Goal: Information Seeking & Learning: Learn about a topic

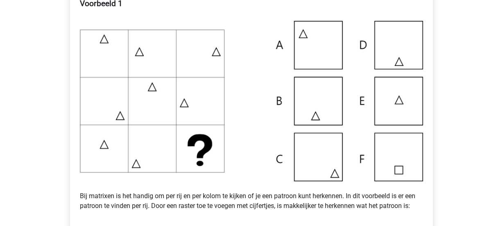
scroll to position [171, 0]
click at [398, 119] on img at bounding box center [251, 101] width 343 height 160
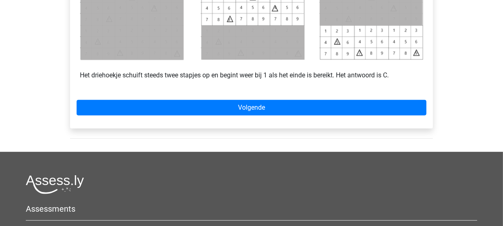
scroll to position [472, 0]
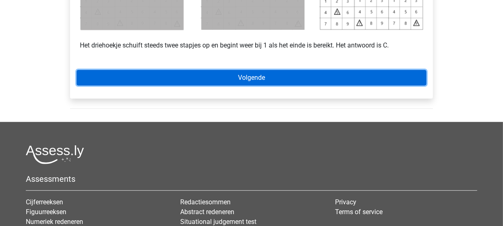
click at [346, 82] on link "Volgende" at bounding box center [251, 78] width 349 height 16
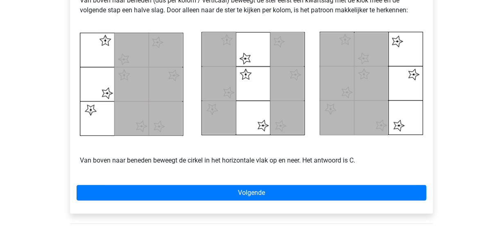
scroll to position [395, 0]
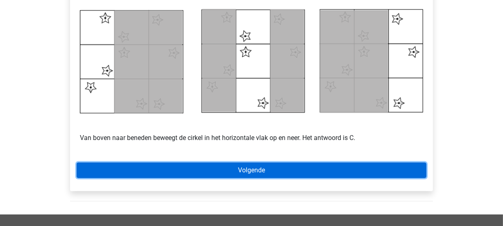
click at [342, 171] on link "Volgende" at bounding box center [251, 170] width 349 height 16
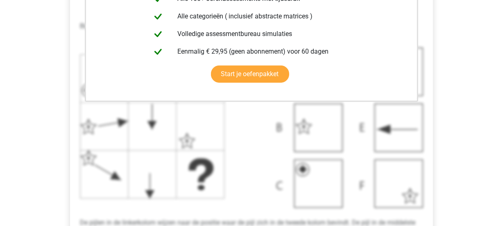
scroll to position [261, 0]
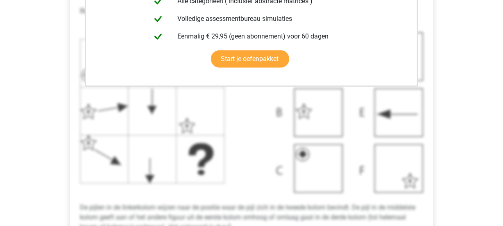
click at [430, 197] on div "Deze uitleg zit in het Voorbereidingspakket Krijg toegang tot alle antwoorden, …" at bounding box center [251, 90] width 363 height 381
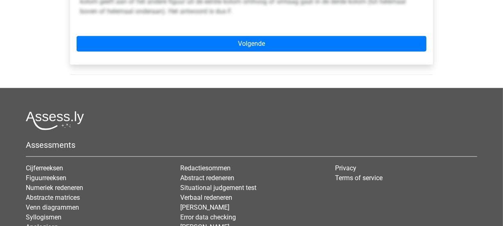
scroll to position [491, 0]
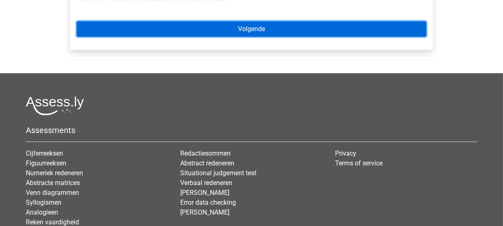
click at [361, 27] on link "Volgende" at bounding box center [251, 29] width 349 height 16
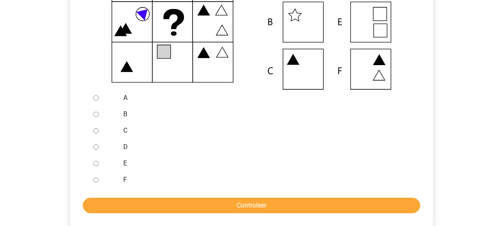
scroll to position [298, 0]
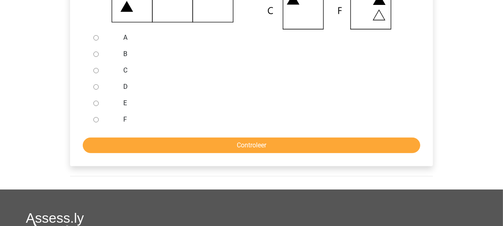
click at [95, 38] on input "A" at bounding box center [95, 37] width 5 height 5
radio input "true"
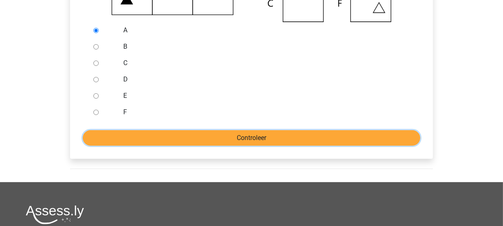
click at [322, 138] on input "Controleer" at bounding box center [251, 138] width 337 height 16
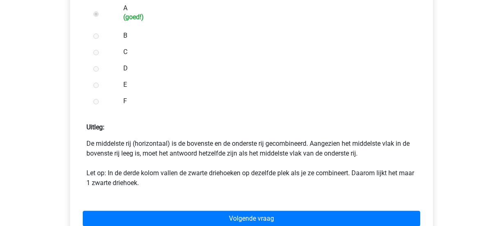
scroll to position [357, 0]
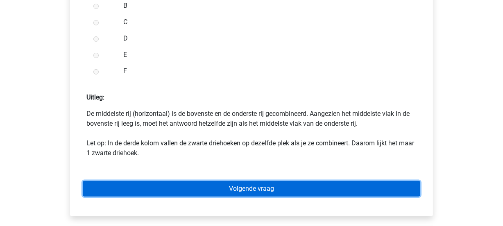
click at [322, 188] on link "Volgende vraag" at bounding box center [251, 189] width 337 height 16
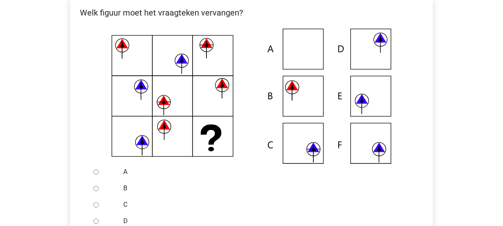
scroll to position [171, 0]
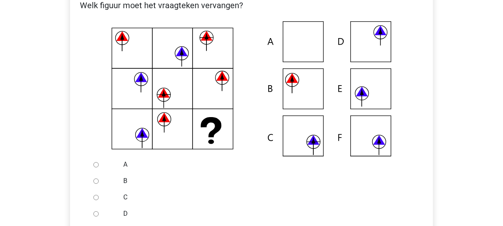
click at [95, 179] on input "B" at bounding box center [95, 180] width 5 height 5
radio input "true"
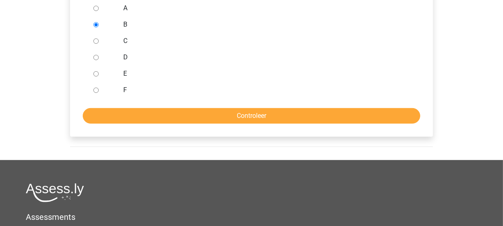
scroll to position [335, 0]
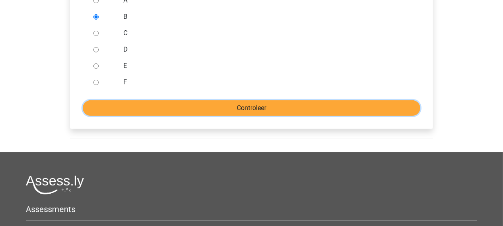
click at [310, 100] on input "Controleer" at bounding box center [251, 108] width 337 height 16
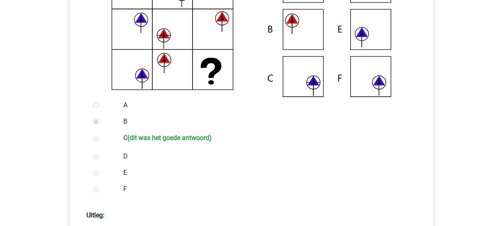
scroll to position [275, 0]
